Goal: Task Accomplishment & Management: Complete application form

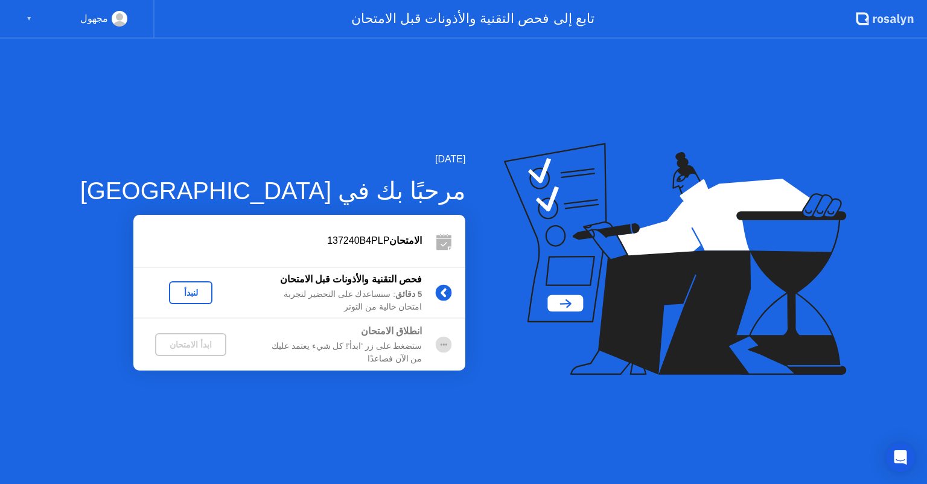
click at [169, 300] on button "لنبدأ" at bounding box center [190, 292] width 43 height 23
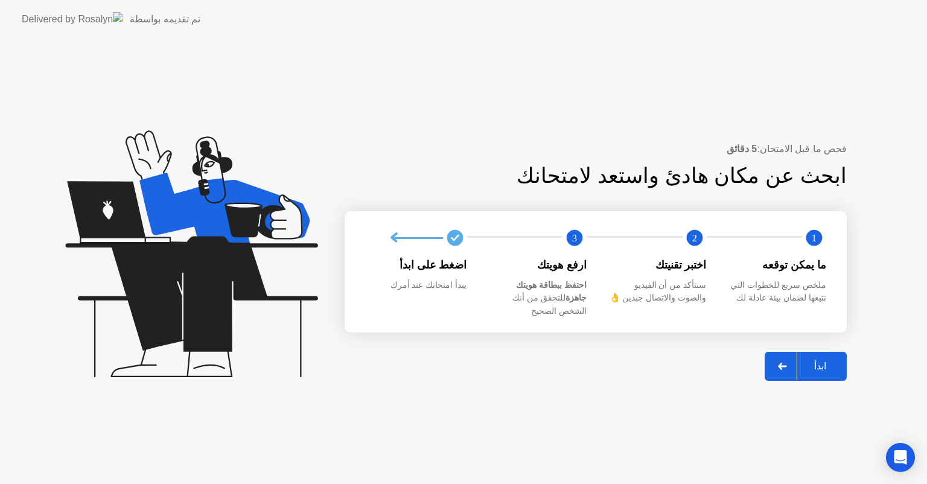
click at [822, 360] on div "ابدأ" at bounding box center [820, 365] width 46 height 11
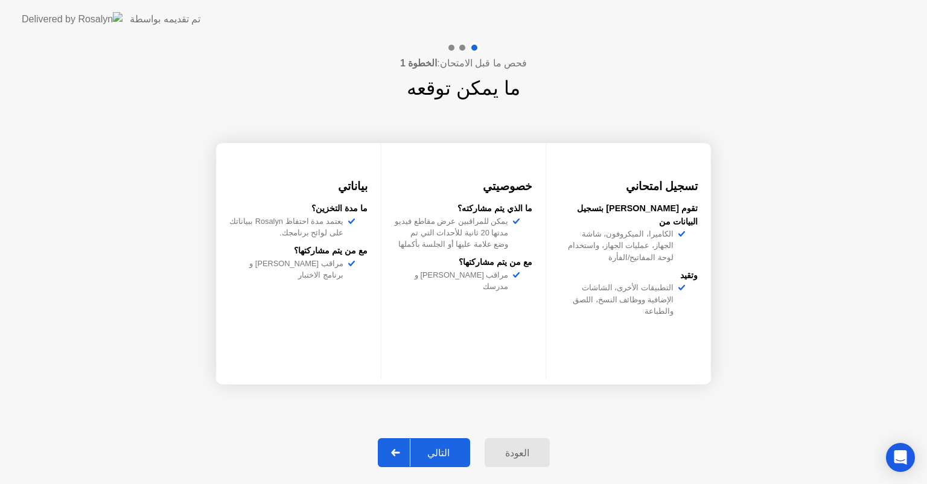
click at [444, 449] on div "التالي" at bounding box center [439, 452] width 56 height 11
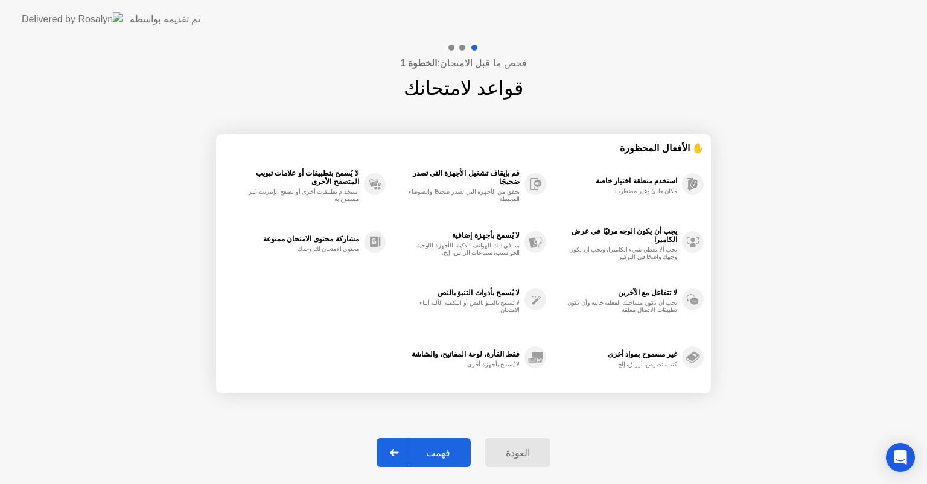
click at [456, 456] on div "فهمت" at bounding box center [438, 452] width 58 height 11
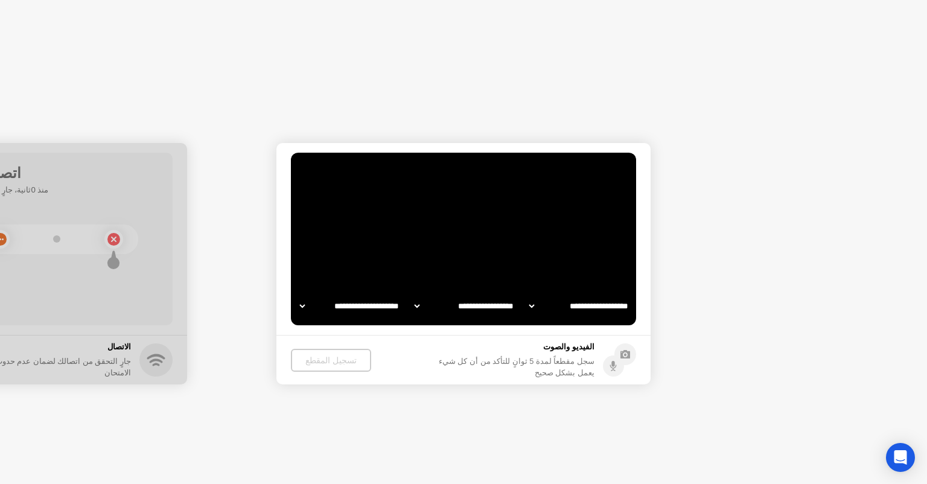
select select "**********"
select select "*******"
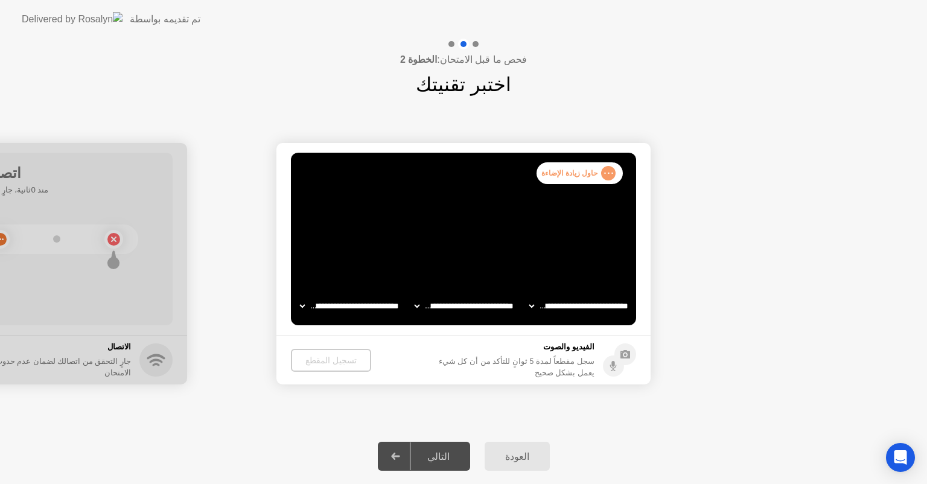
click at [456, 459] on div "التالي" at bounding box center [439, 456] width 56 height 11
click at [451, 458] on div "التالي" at bounding box center [439, 456] width 56 height 11
click at [512, 451] on div "العودة" at bounding box center [517, 456] width 58 height 11
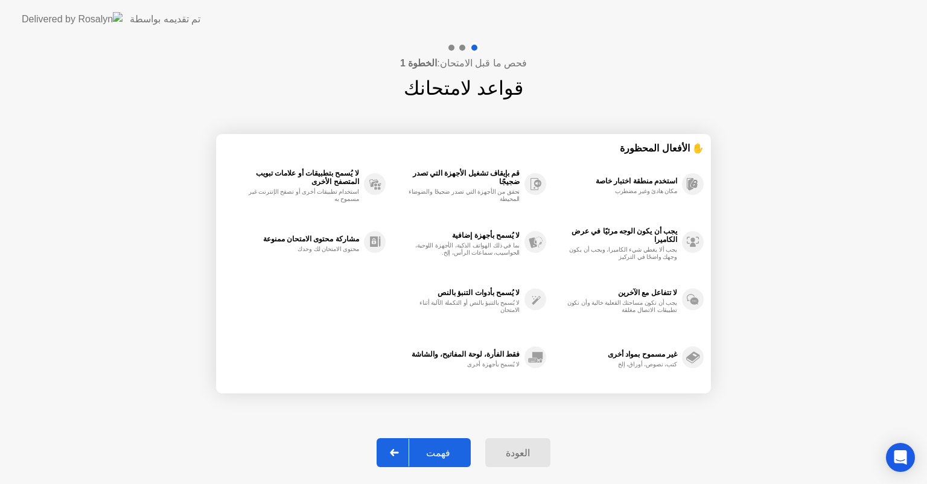
click at [451, 455] on div "فهمت" at bounding box center [438, 452] width 58 height 11
select select "**********"
select select "*******"
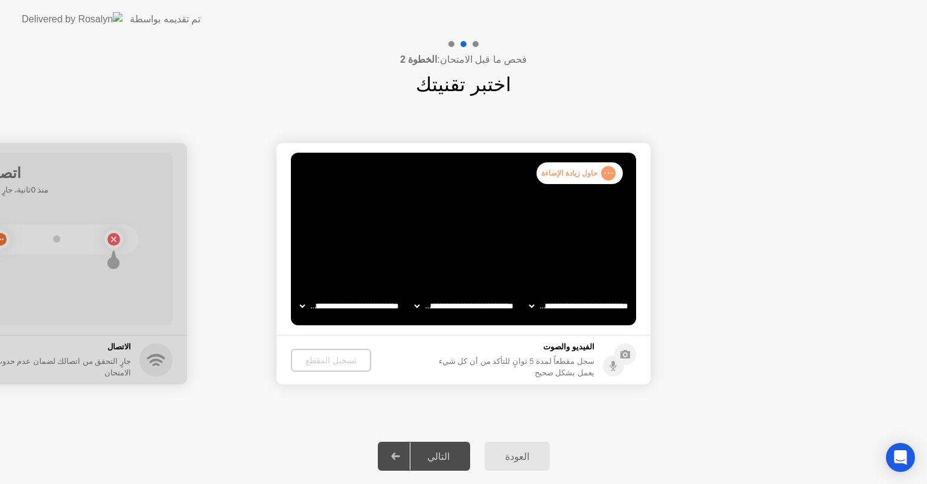
click at [305, 305] on select "**********" at bounding box center [349, 306] width 103 height 24
click at [307, 421] on div "**********" at bounding box center [463, 264] width 927 height 330
click at [604, 173] on circle at bounding box center [606, 175] width 13 height 13
click at [584, 174] on div ". . . حاول زيادة الإضاءة" at bounding box center [580, 173] width 86 height 22
click at [514, 221] on video at bounding box center [463, 239] width 345 height 173
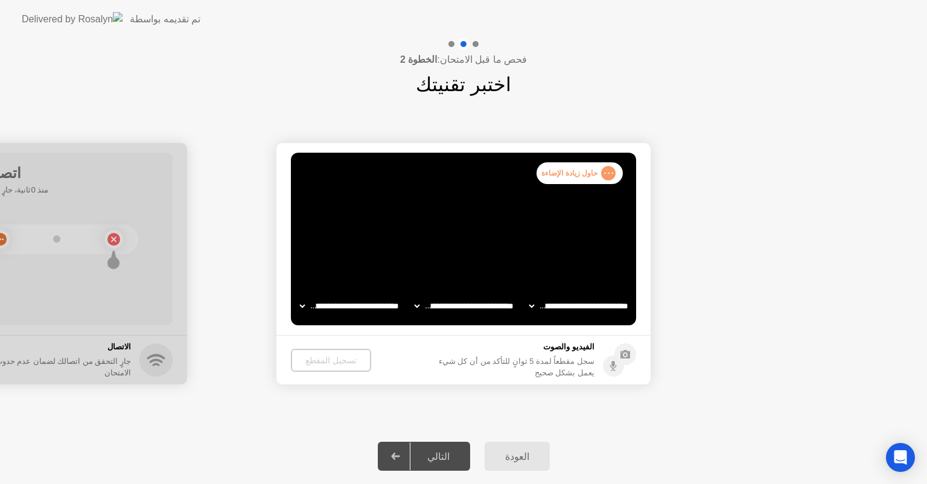
drag, startPoint x: 463, startPoint y: 4, endPoint x: 477, endPoint y: 117, distance: 113.7
click at [477, 117] on div "**********" at bounding box center [463, 264] width 927 height 330
click at [321, 357] on div "تسجيل المقطع" at bounding box center [330, 361] width 71 height 10
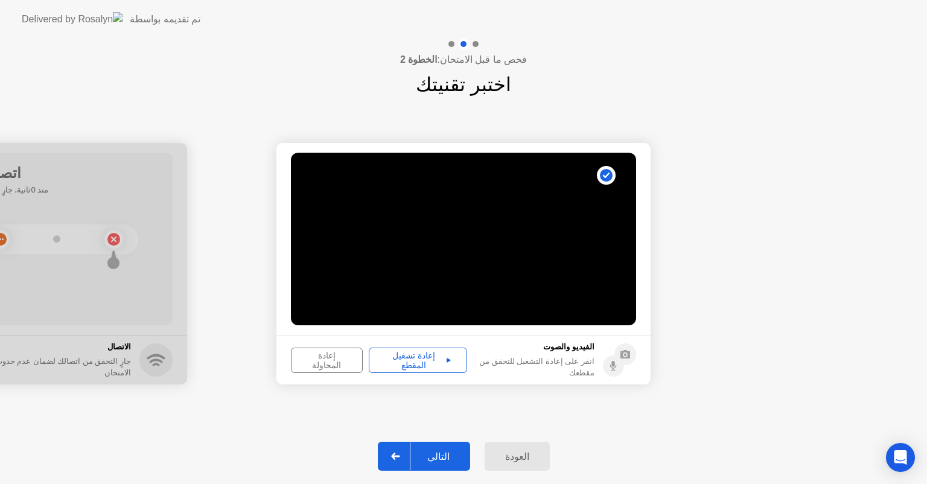
click at [413, 360] on div "إعادة تشغيل المقطع" at bounding box center [418, 360] width 90 height 19
click at [333, 366] on div "إعادة المحاولة" at bounding box center [326, 360] width 63 height 19
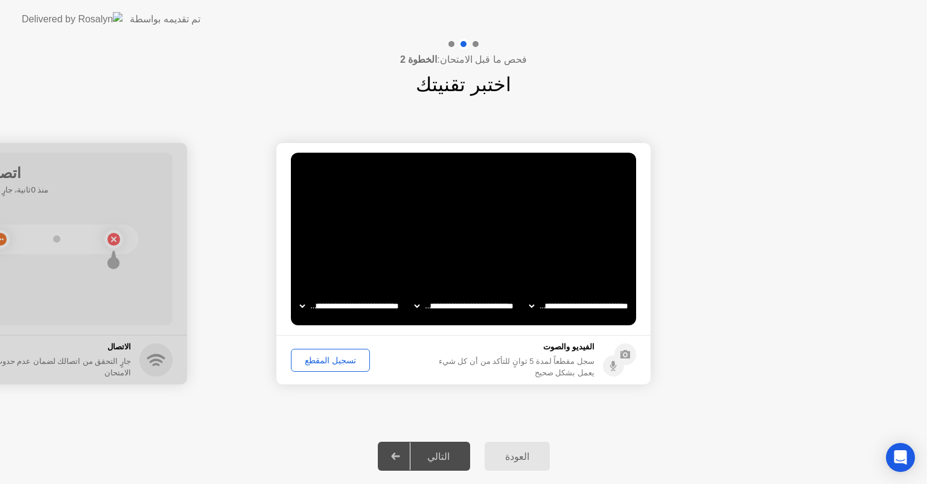
click at [328, 362] on div "تسجيل المقطع" at bounding box center [330, 361] width 71 height 10
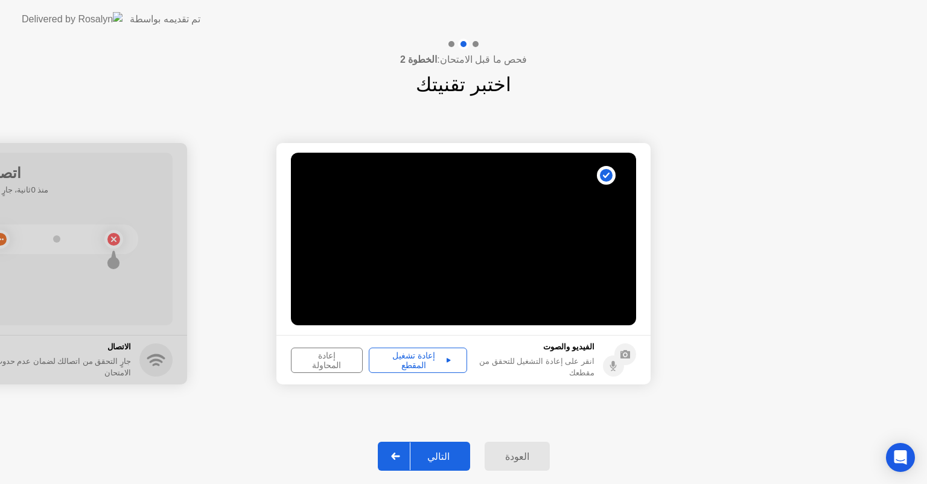
click at [409, 360] on div "إعادة تشغيل المقطع" at bounding box center [418, 360] width 90 height 19
click at [447, 462] on div "التالي" at bounding box center [439, 456] width 56 height 11
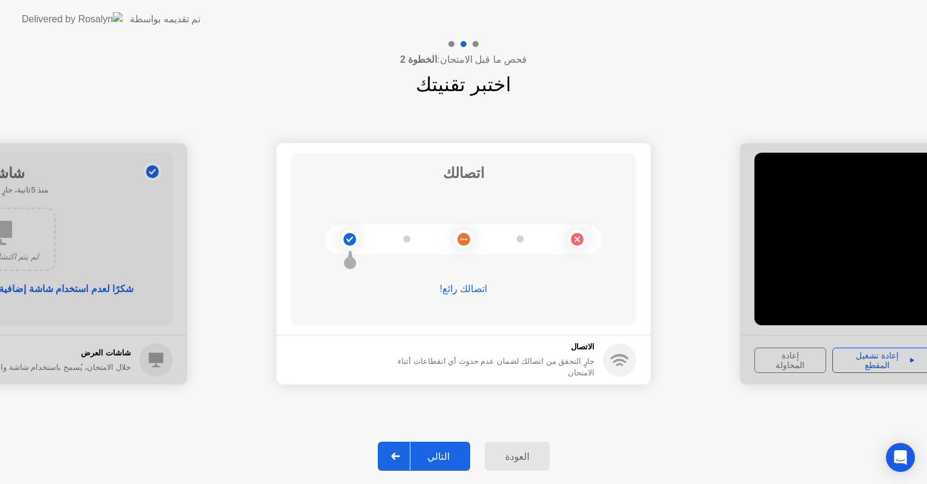
click at [442, 461] on div "التالي" at bounding box center [439, 456] width 56 height 11
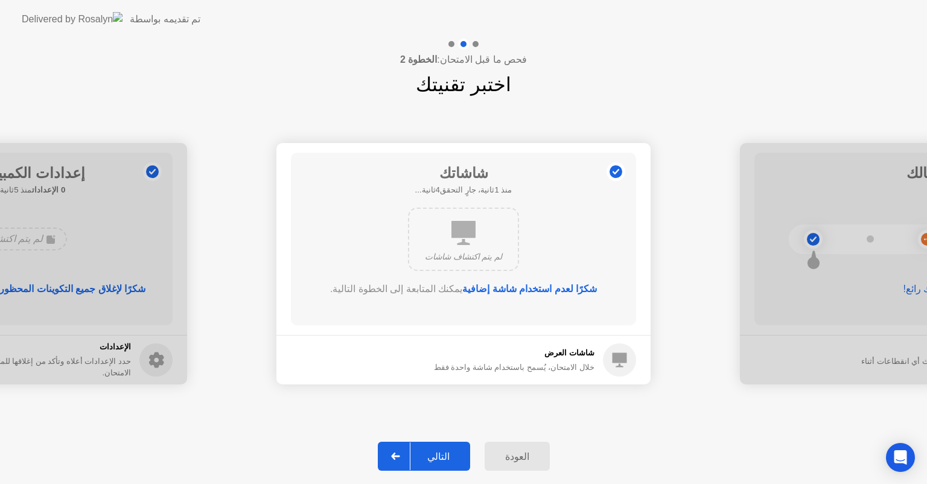
click at [442, 461] on div "التالي" at bounding box center [439, 456] width 56 height 11
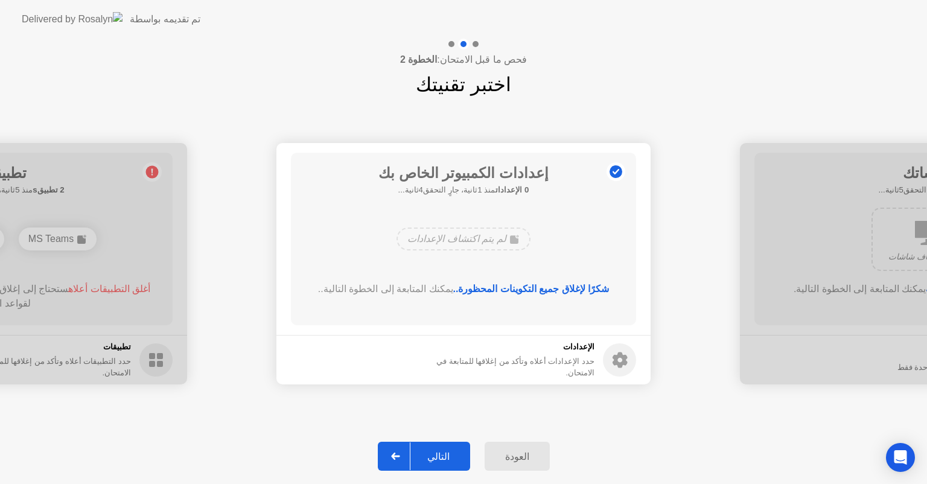
click at [442, 461] on div "التالي" at bounding box center [439, 456] width 56 height 11
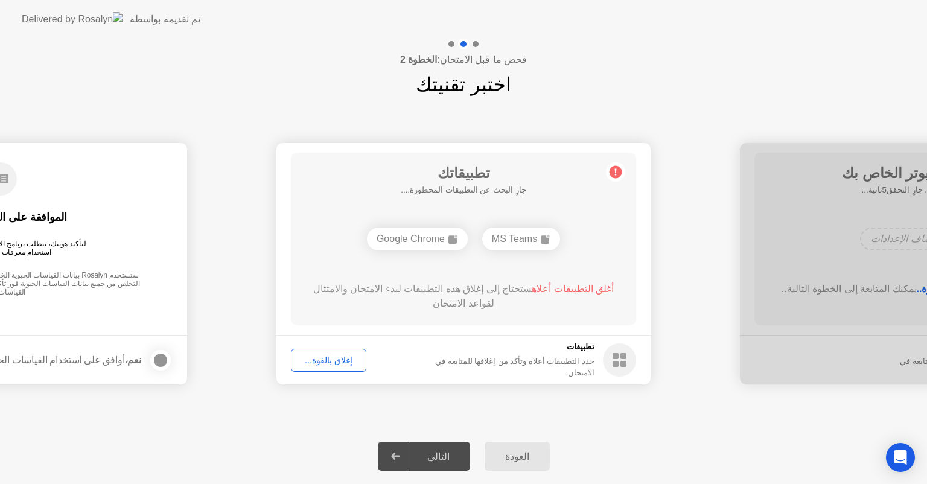
click at [316, 360] on div "إغلاق بالقوة..." at bounding box center [328, 361] width 67 height 10
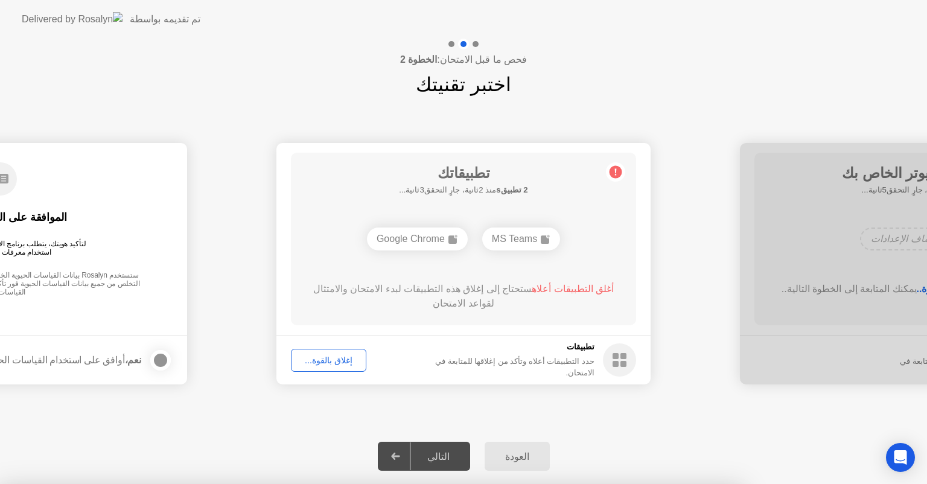
click at [493, 484] on div at bounding box center [463, 484] width 927 height 0
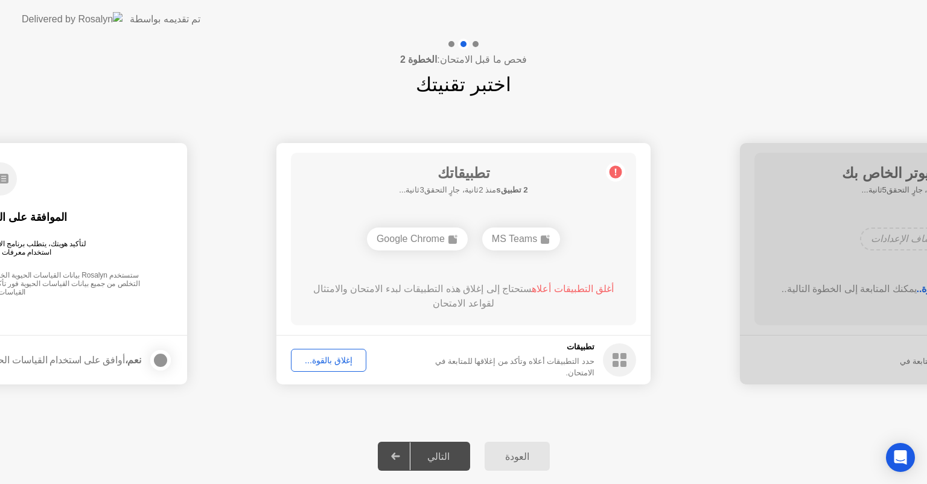
click at [331, 363] on div "إغلاق بالقوة..." at bounding box center [328, 361] width 67 height 10
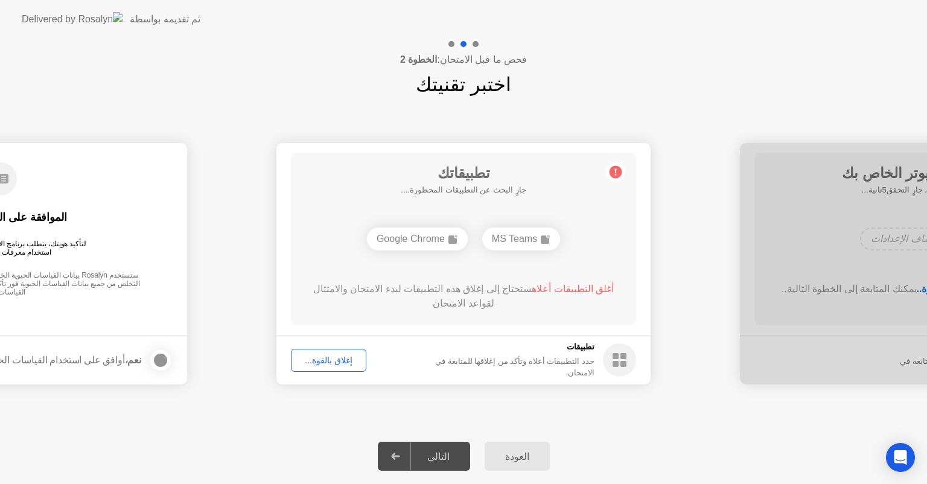
click at [447, 460] on div "التالي" at bounding box center [439, 456] width 56 height 11
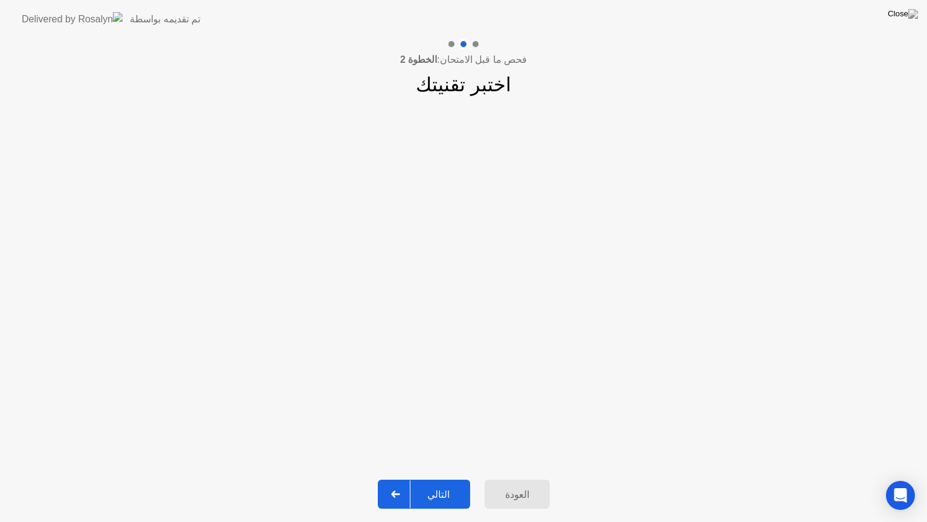
click at [430, 484] on div "التالي" at bounding box center [439, 493] width 56 height 11
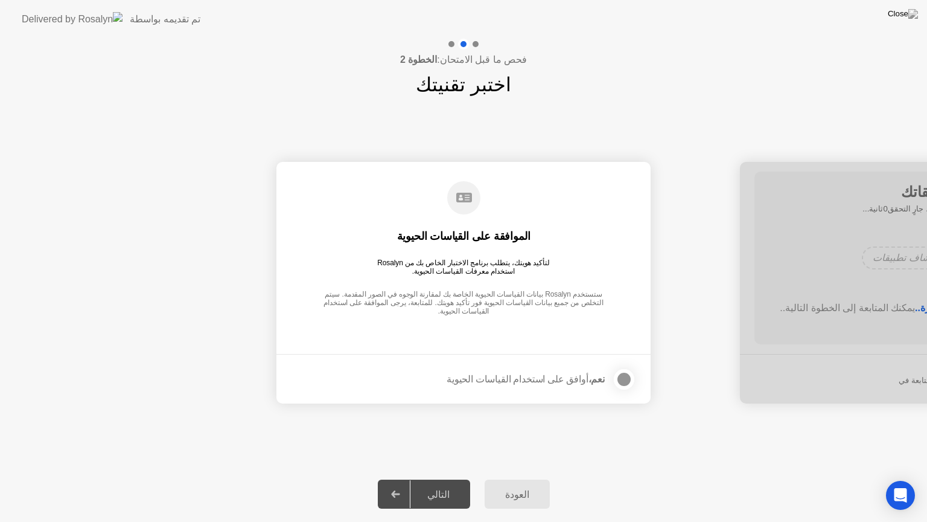
click at [537, 375] on div "نعم، أوافق على استخدام القياسات الحيوية" at bounding box center [526, 378] width 158 height 11
click at [623, 375] on div at bounding box center [624, 379] width 14 height 14
click at [443, 484] on div "التالي" at bounding box center [439, 493] width 56 height 11
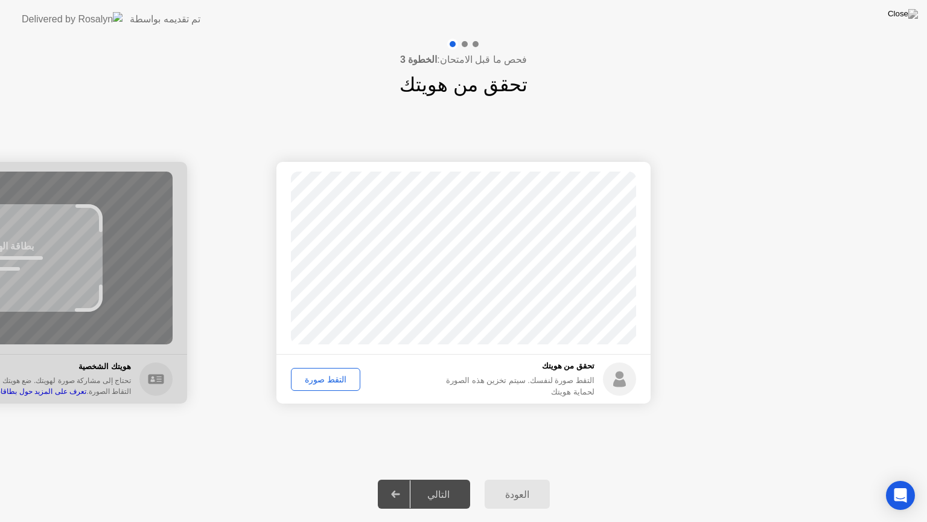
click at [317, 382] on div "التقط صورة" at bounding box center [325, 379] width 61 height 10
click at [444, 484] on div "التالي" at bounding box center [439, 493] width 56 height 11
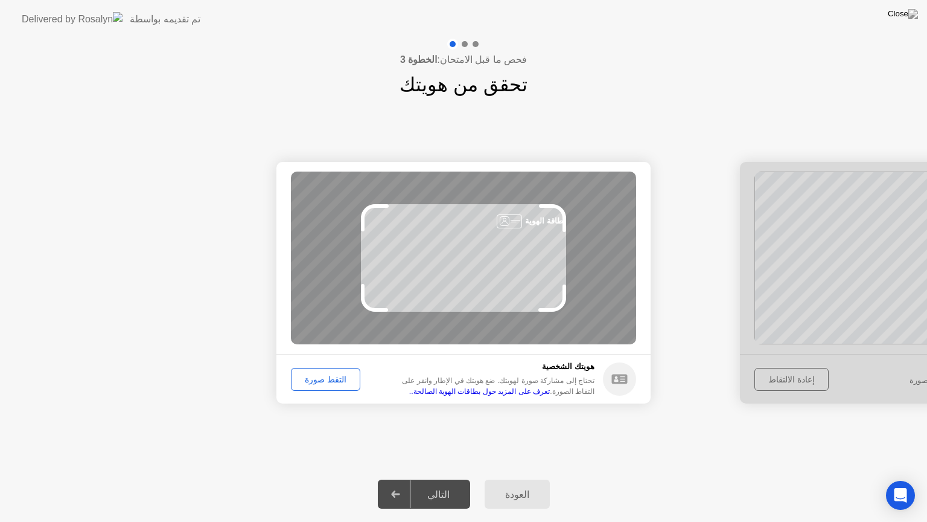
click at [327, 377] on div "التقط صورة" at bounding box center [325, 379] width 61 height 10
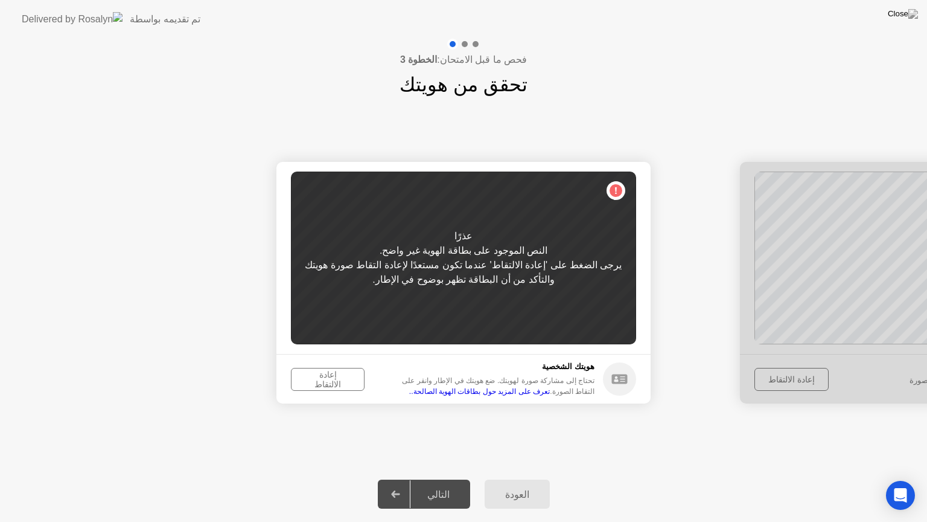
click at [321, 379] on div "إعادة الالتقاط" at bounding box center [327, 378] width 65 height 19
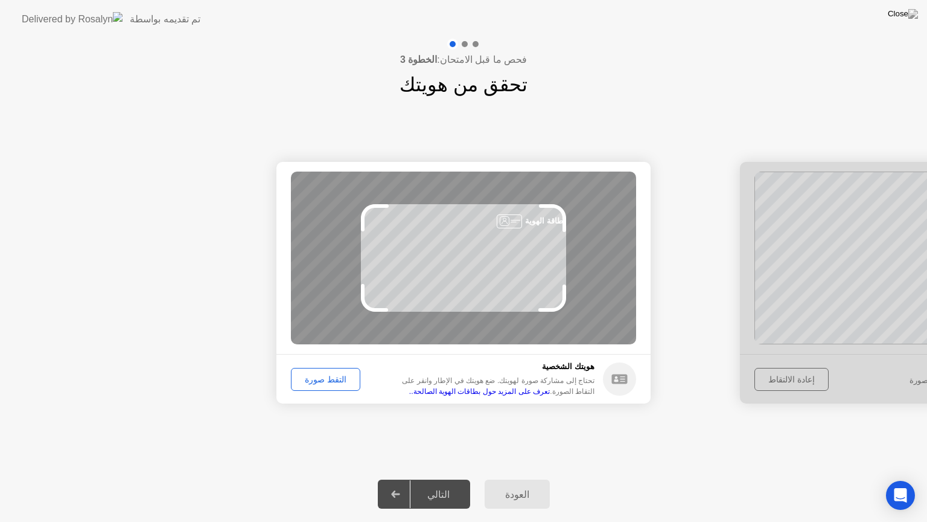
click at [321, 379] on div "التقط صورة" at bounding box center [325, 379] width 61 height 10
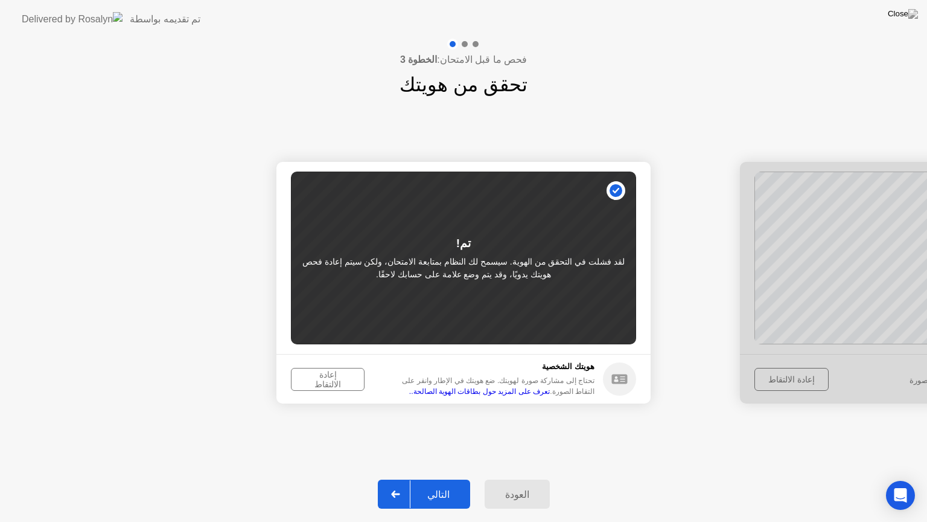
click at [319, 375] on div "إعادة الالتقاط" at bounding box center [327, 378] width 65 height 19
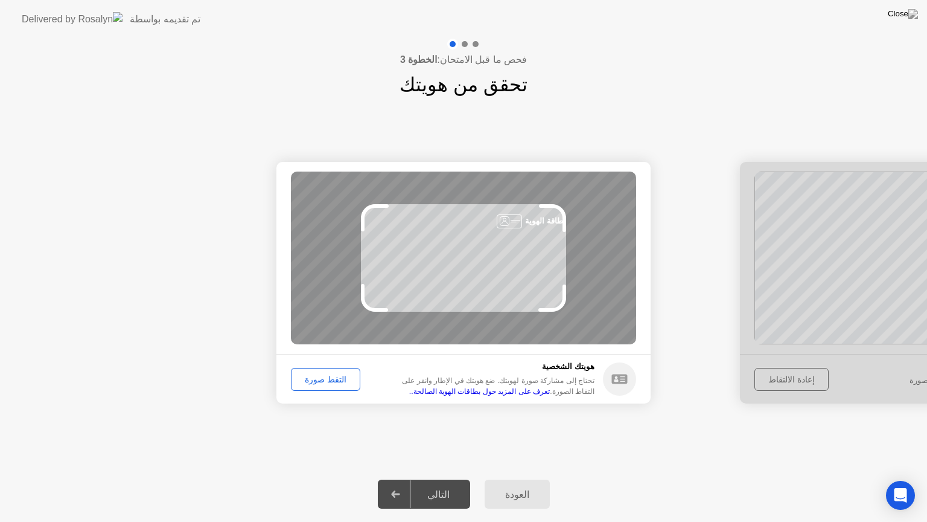
click at [316, 378] on div "التقط صورة" at bounding box center [325, 379] width 61 height 10
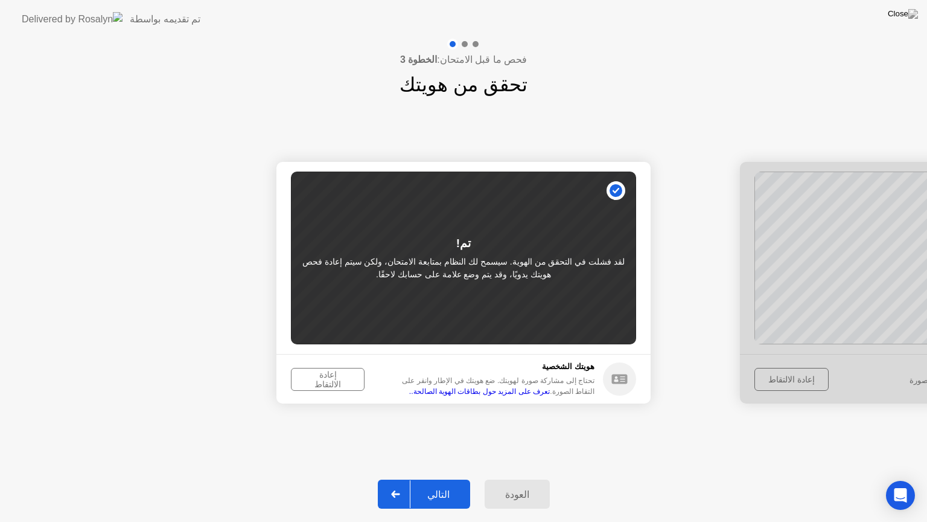
click at [309, 379] on div "إعادة الالتقاط" at bounding box center [327, 378] width 65 height 19
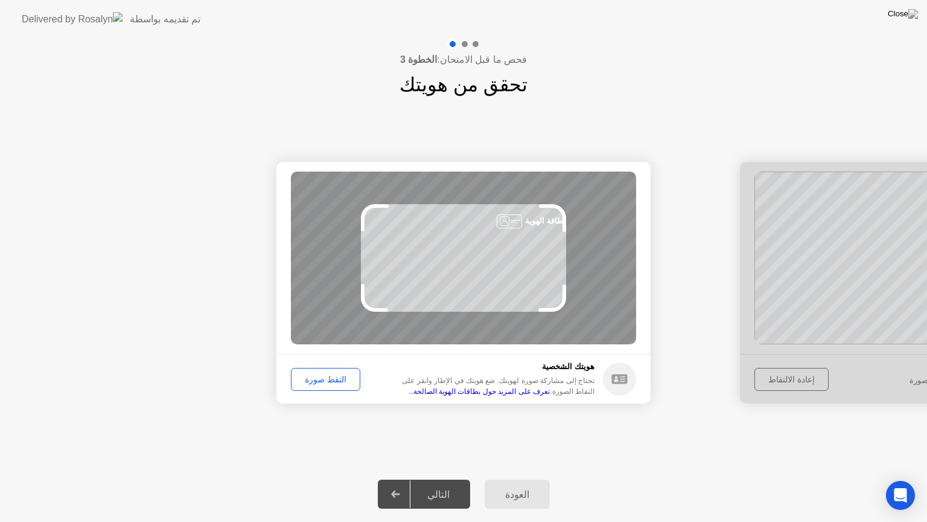
click at [321, 377] on div "التقط صورة" at bounding box center [325, 379] width 61 height 10
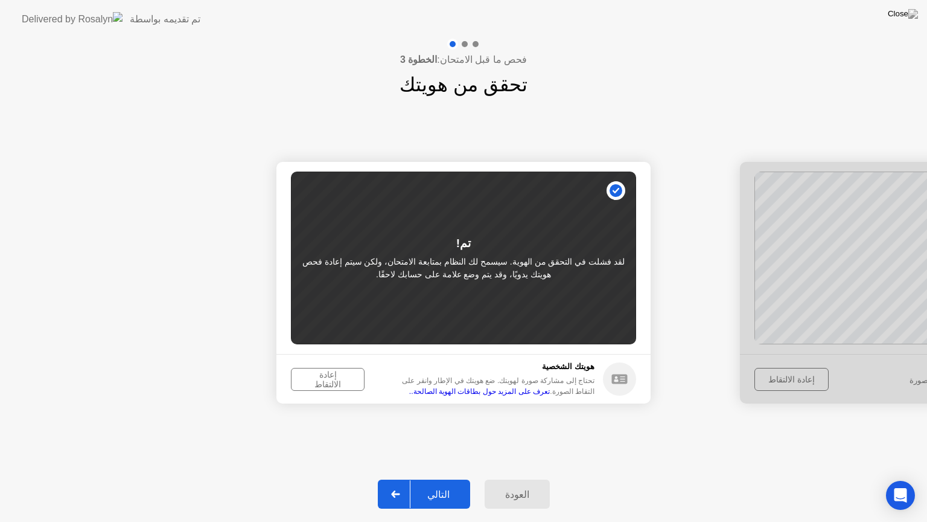
click at [331, 383] on div "إعادة الالتقاط" at bounding box center [327, 378] width 65 height 19
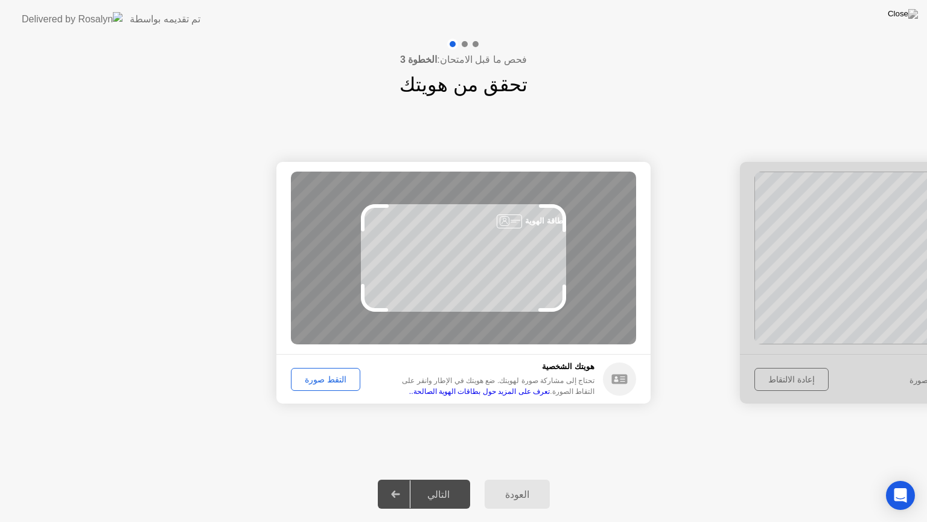
click at [331, 383] on div "التقط صورة" at bounding box center [325, 379] width 61 height 10
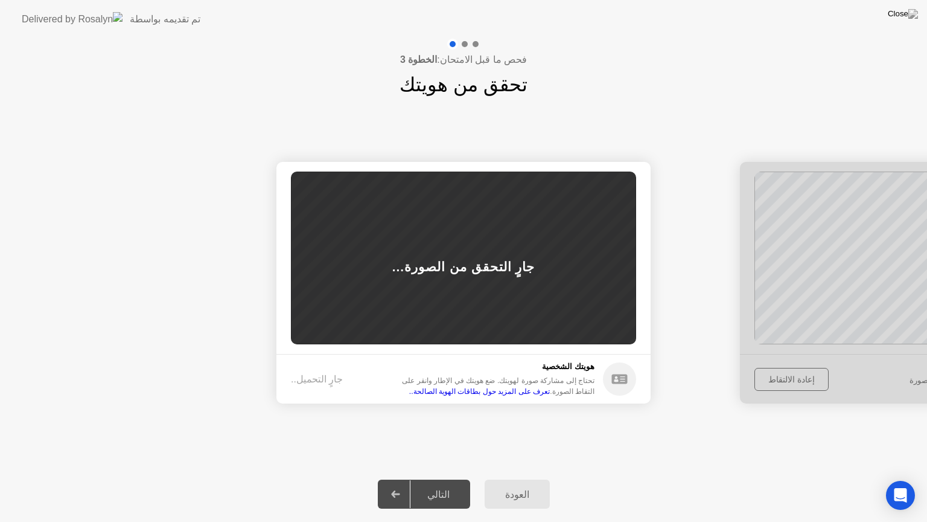
click at [331, 383] on div "جارٍ التحميل.." at bounding box center [317, 379] width 52 height 14
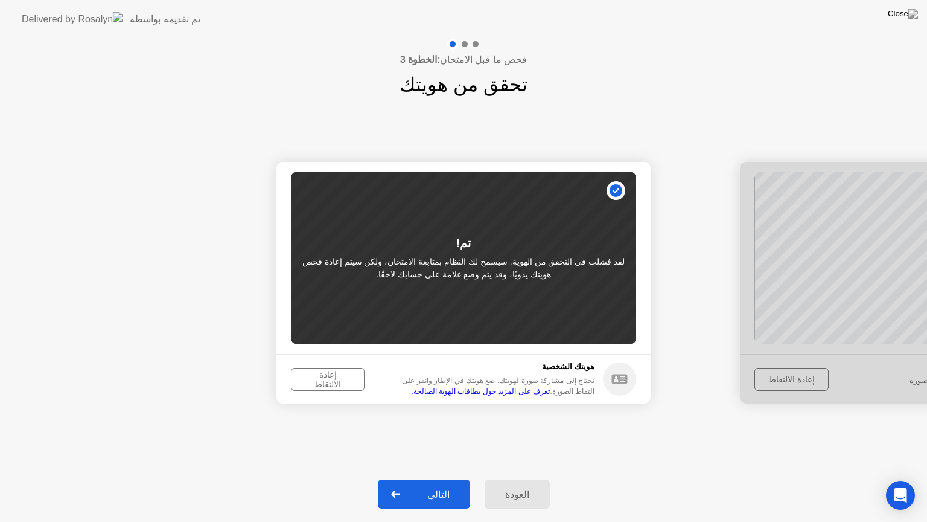
click at [437, 484] on div "التالي" at bounding box center [439, 493] width 56 height 11
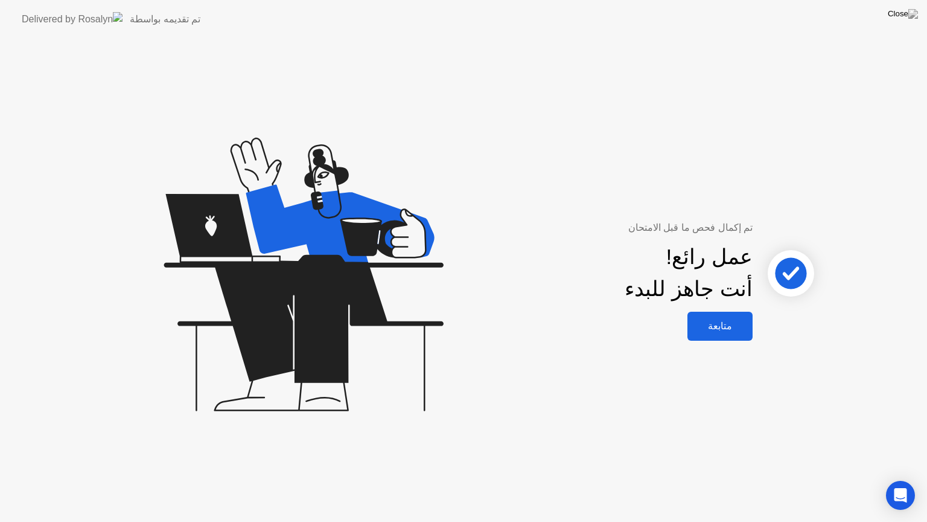
click at [724, 331] on div "متابعة" at bounding box center [720, 325] width 58 height 11
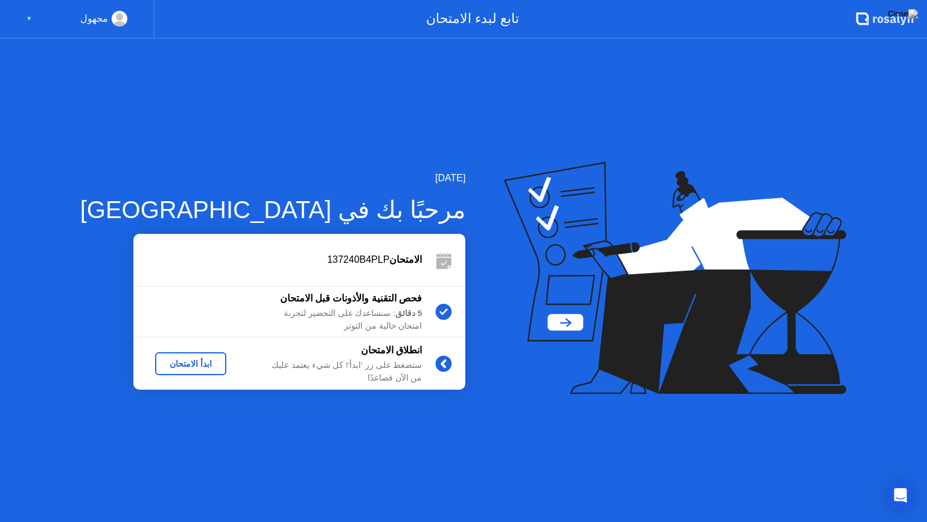
click at [165, 365] on div "ابدأ الامتحان" at bounding box center [191, 364] width 62 height 10
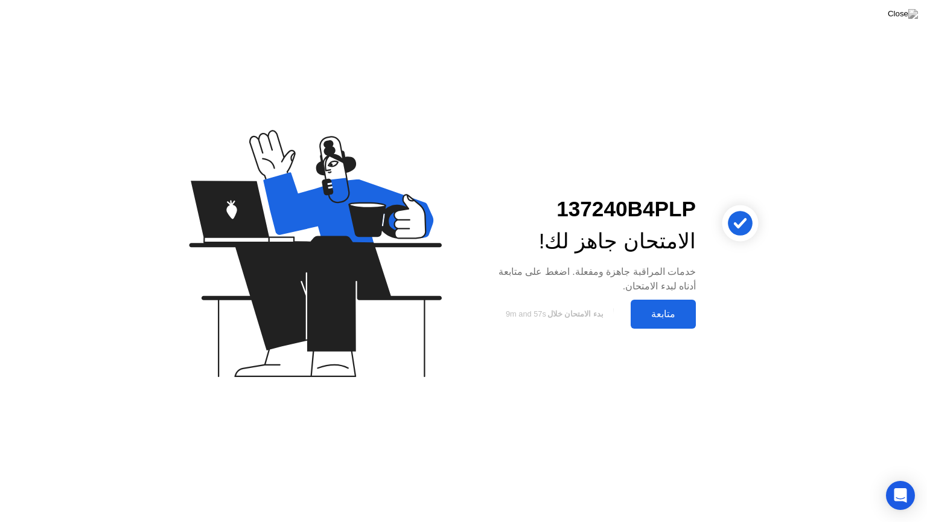
click at [676, 321] on button "متابعة" at bounding box center [663, 313] width 65 height 29
